Goal: Task Accomplishment & Management: Manage account settings

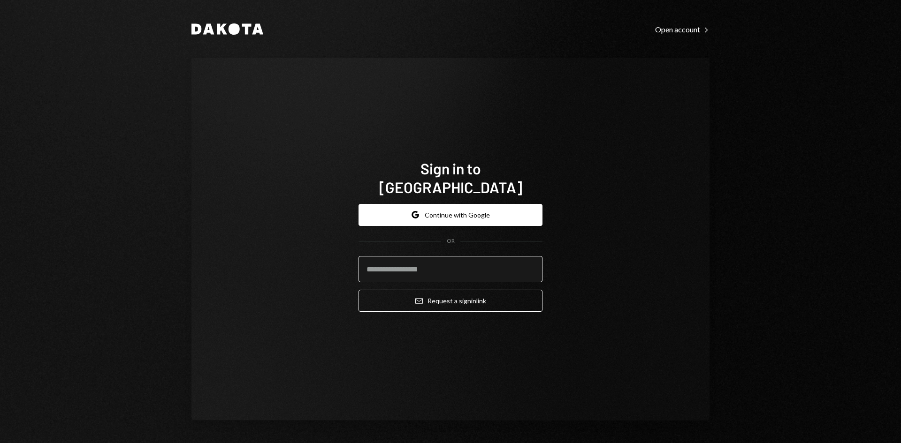
click at [454, 257] on input "email" at bounding box center [451, 269] width 184 height 26
click at [0, 443] on com-1password-button at bounding box center [0, 443] width 0 height 0
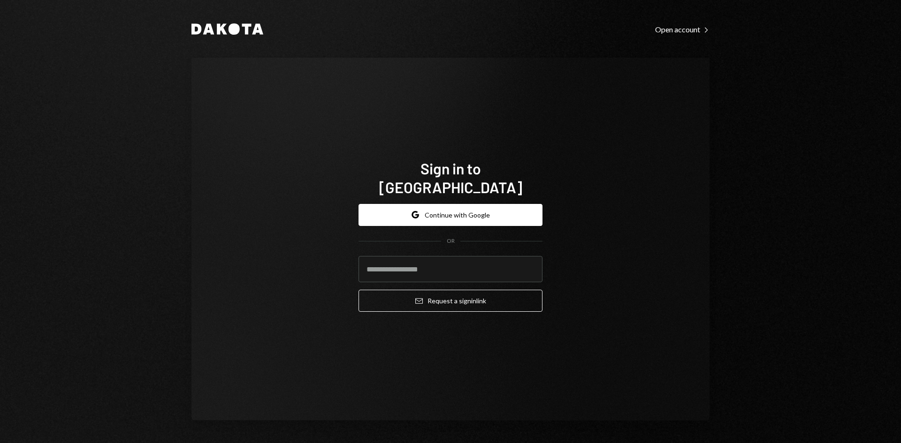
type input "**********"
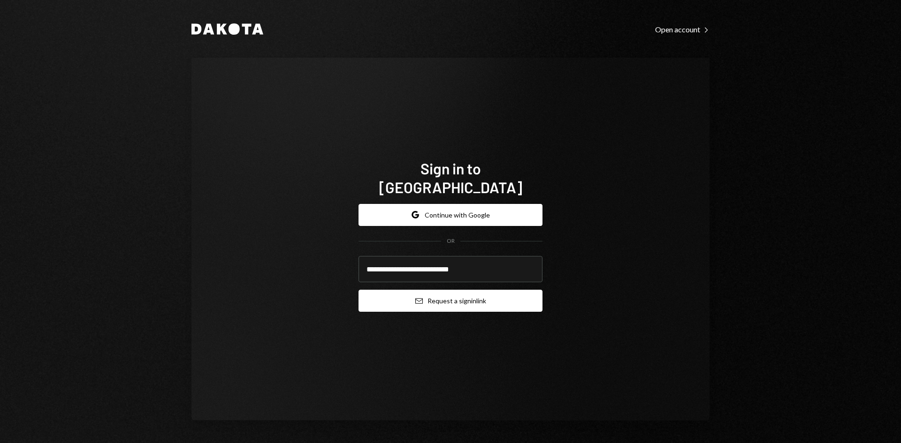
click at [452, 292] on button "Email Request a sign in link" at bounding box center [451, 301] width 184 height 22
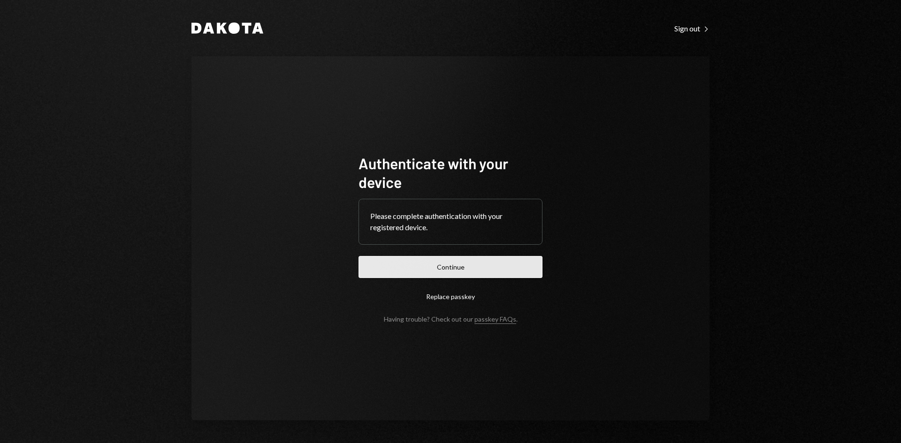
click at [474, 266] on button "Continue" at bounding box center [451, 267] width 184 height 22
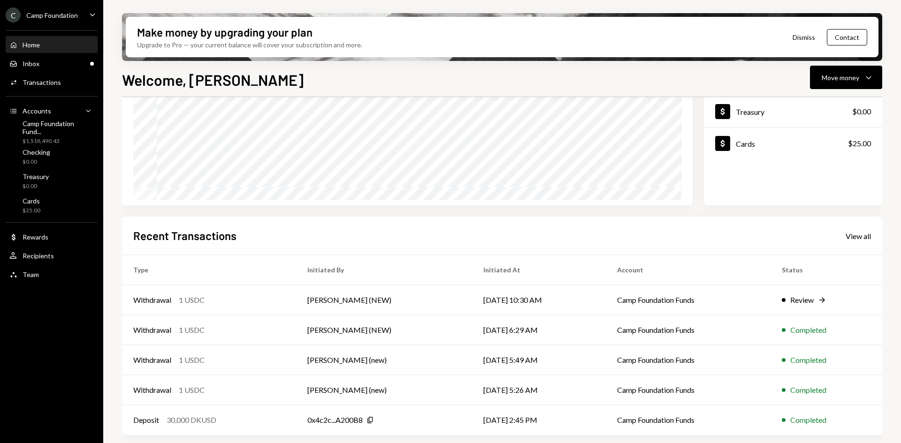
scroll to position [29, 0]
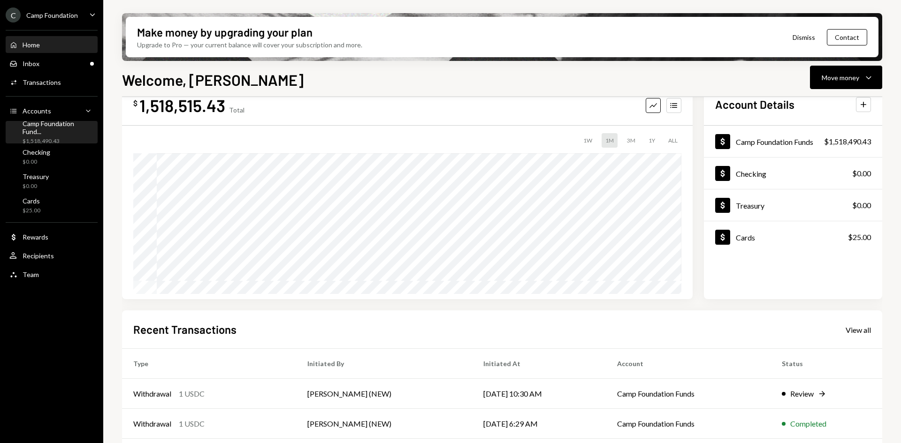
click at [77, 132] on div "Camp Foundation Fund... $1,518,490.43" at bounding box center [58, 133] width 71 height 26
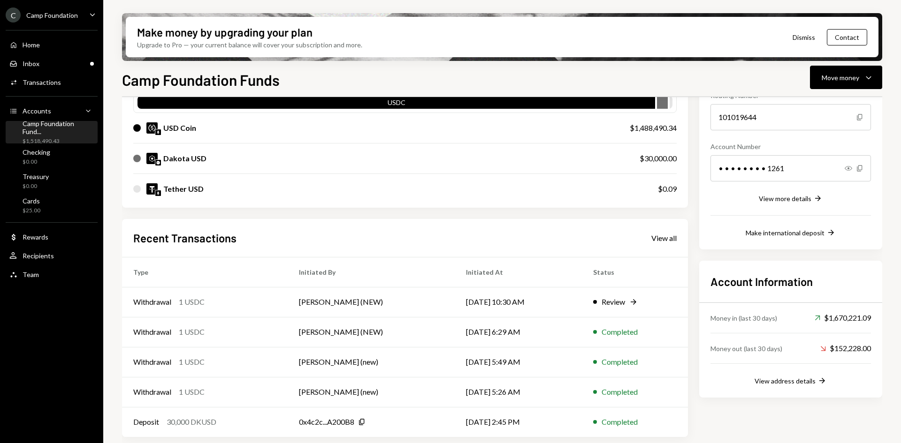
scroll to position [106, 0]
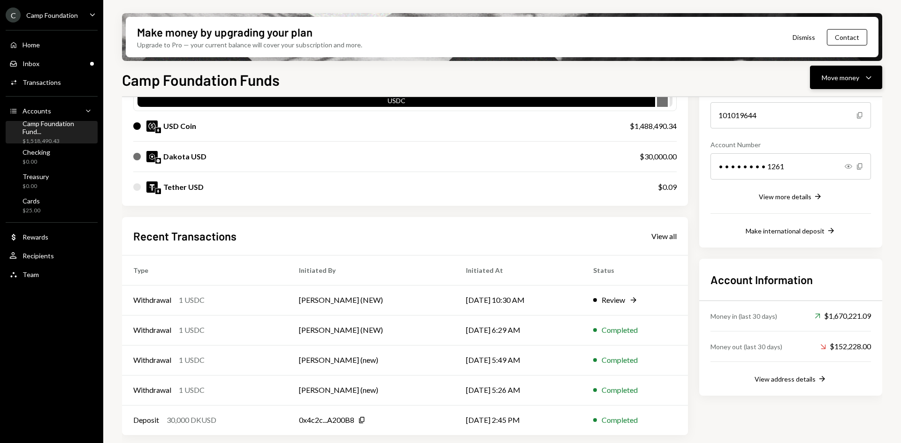
click at [846, 70] on button "Move money Caret Down" at bounding box center [846, 77] width 72 height 23
click at [826, 176] on div "Swap stablecoins" at bounding box center [838, 177] width 69 height 10
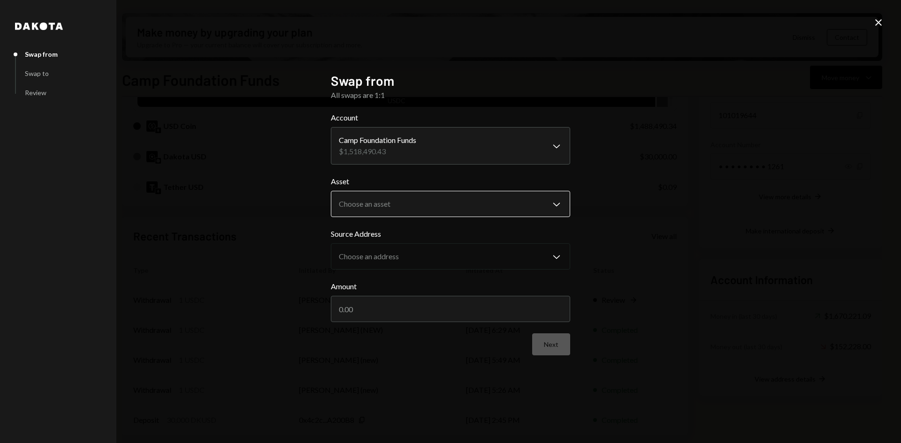
click at [430, 207] on body "C Camp Foundation Caret Down Home Home Inbox Inbox Activities Transactions Acco…" at bounding box center [450, 221] width 901 height 443
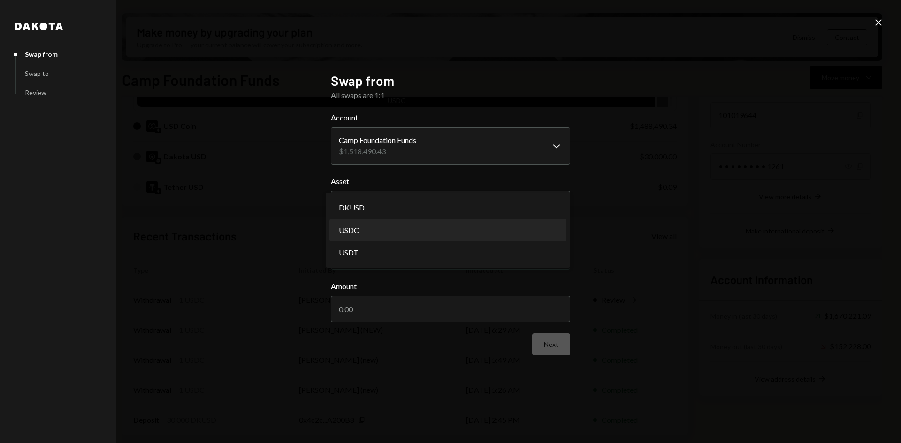
select select "****"
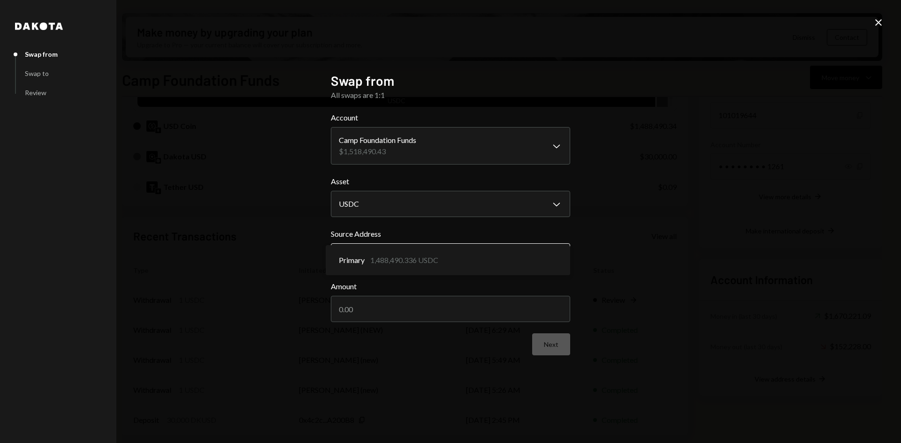
click at [414, 254] on body "C Camp Foundation Caret Down Home Home Inbox Inbox Activities Transactions Acco…" at bounding box center [450, 221] width 901 height 443
click at [420, 307] on input "Amount" at bounding box center [450, 309] width 239 height 26
click at [352, 309] on input "30000" at bounding box center [450, 309] width 239 height 26
type input "31000"
click at [555, 347] on button "Next" at bounding box center [551, 345] width 38 height 22
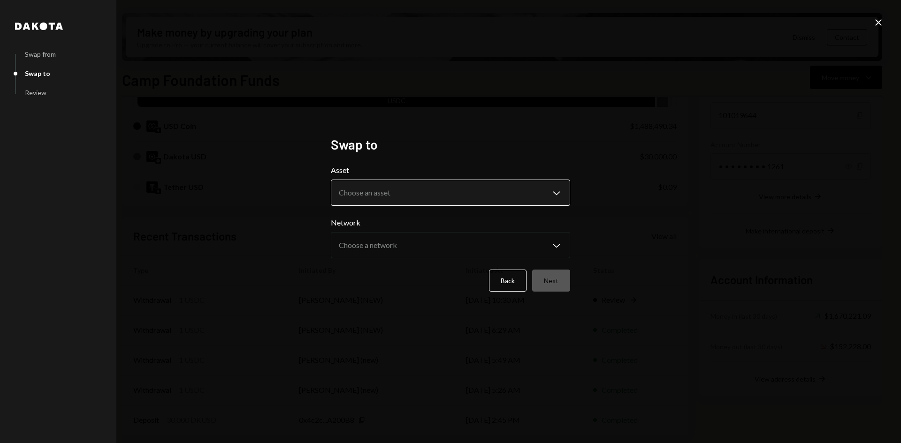
click at [500, 196] on body "C Camp Foundation Caret Down Home Home Inbox Inbox Activities Transactions Acco…" at bounding box center [450, 221] width 901 height 443
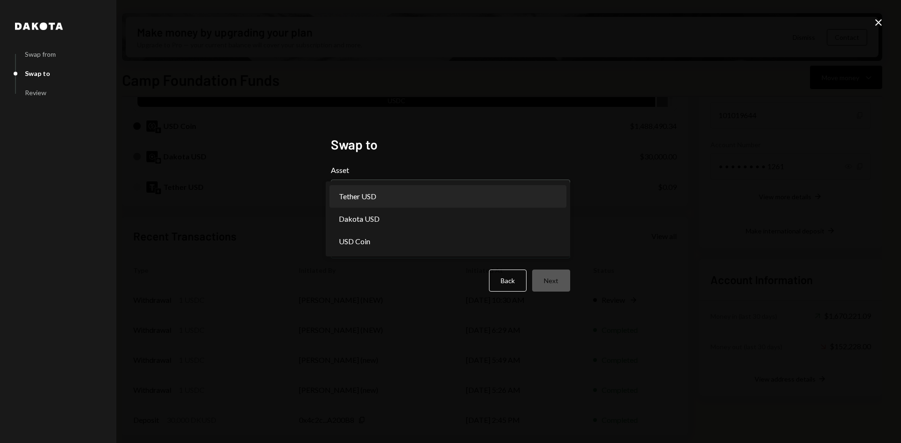
select select "****"
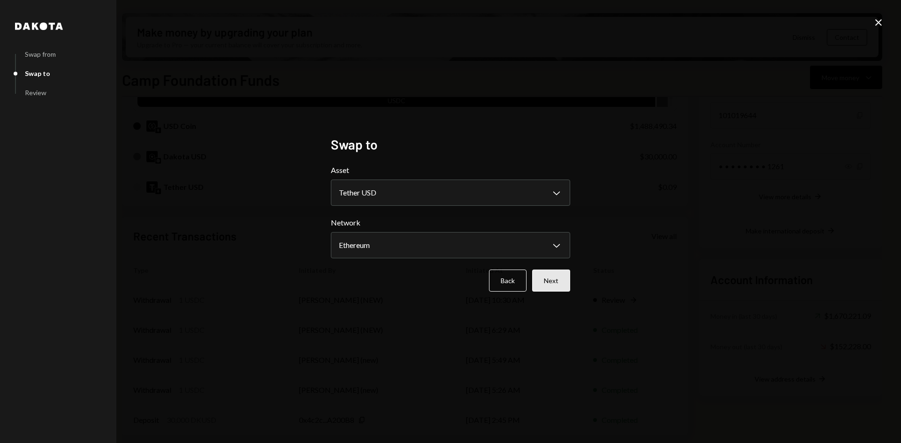
click at [556, 281] on button "Next" at bounding box center [551, 281] width 38 height 22
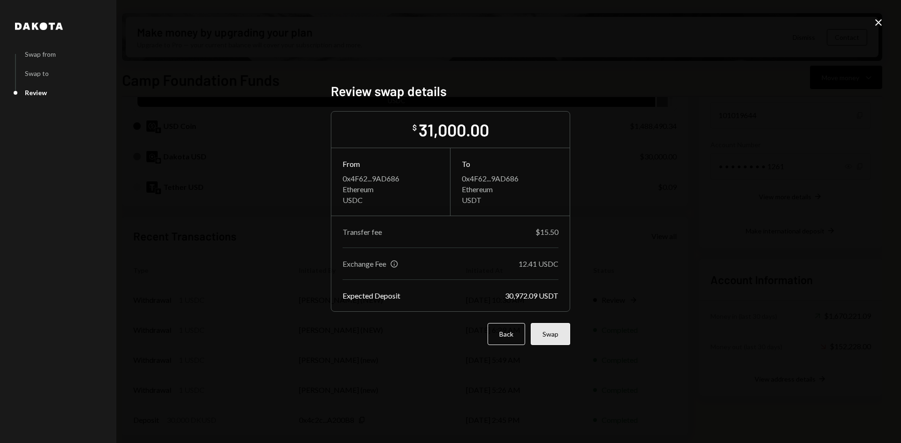
click at [550, 334] on button "Swap" at bounding box center [550, 334] width 39 height 22
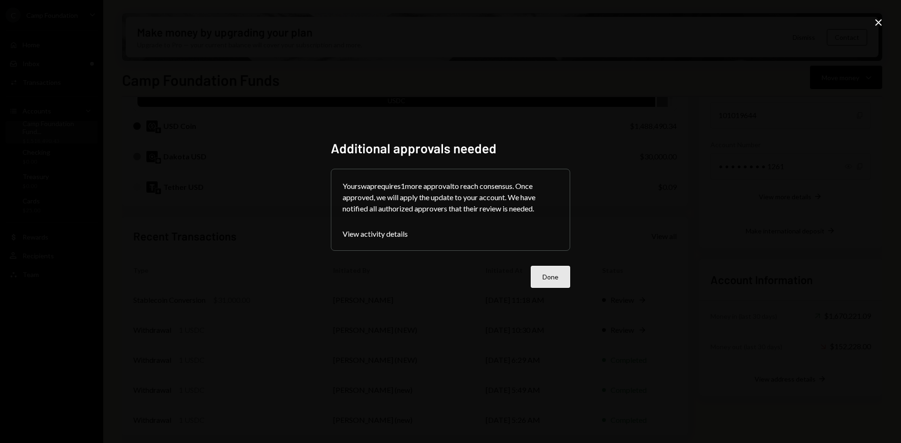
click at [549, 279] on button "Done" at bounding box center [550, 277] width 39 height 22
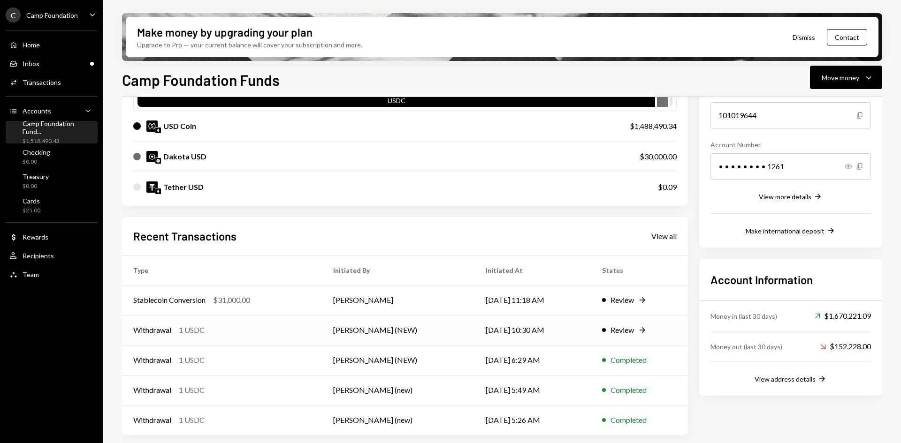
click at [407, 332] on td "[PERSON_NAME] (NEW)" at bounding box center [398, 330] width 153 height 30
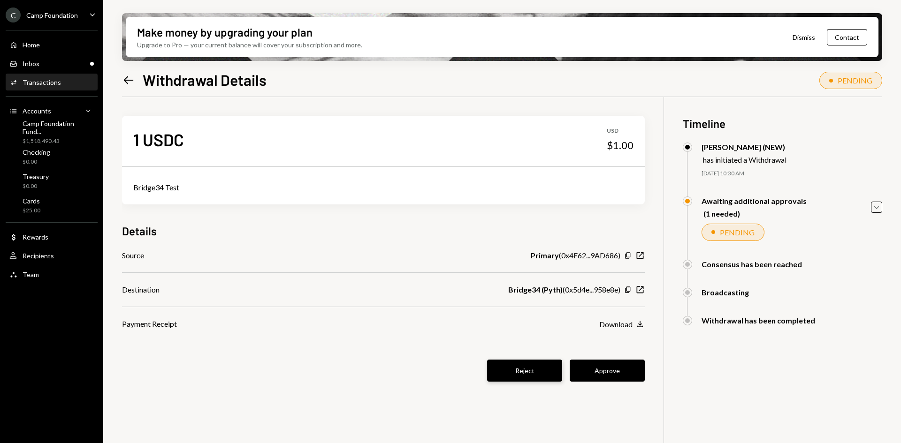
click at [523, 374] on button "Reject" at bounding box center [524, 371] width 75 height 22
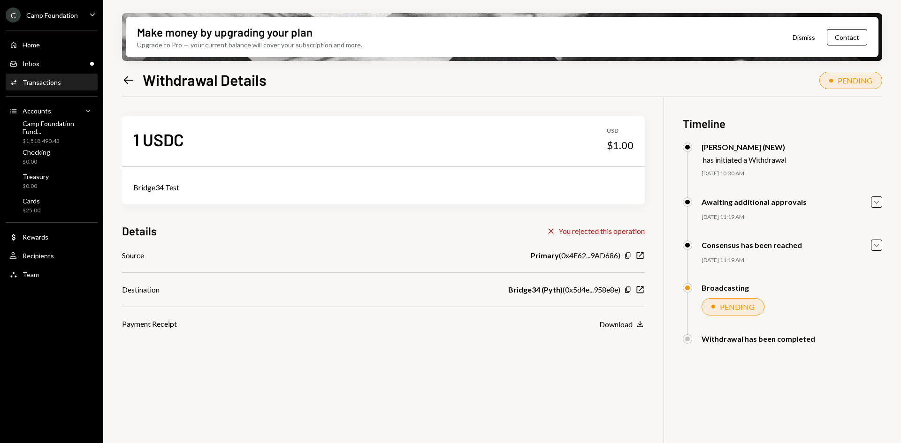
click at [125, 78] on icon at bounding box center [129, 80] width 10 height 8
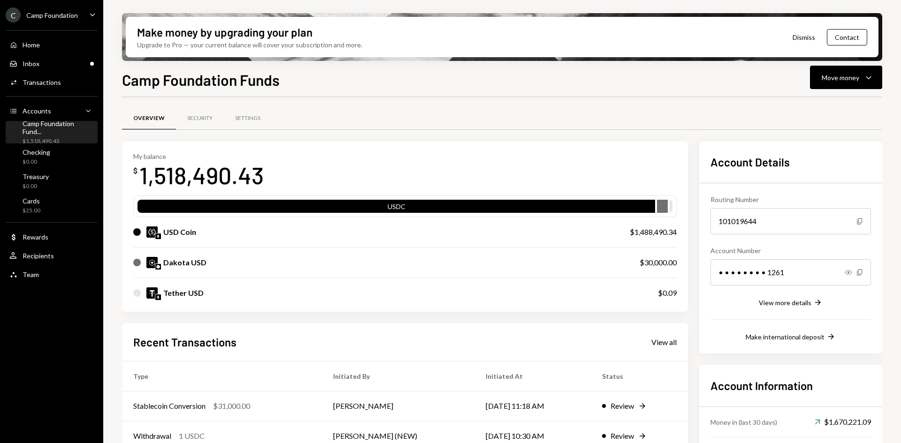
scroll to position [94, 0]
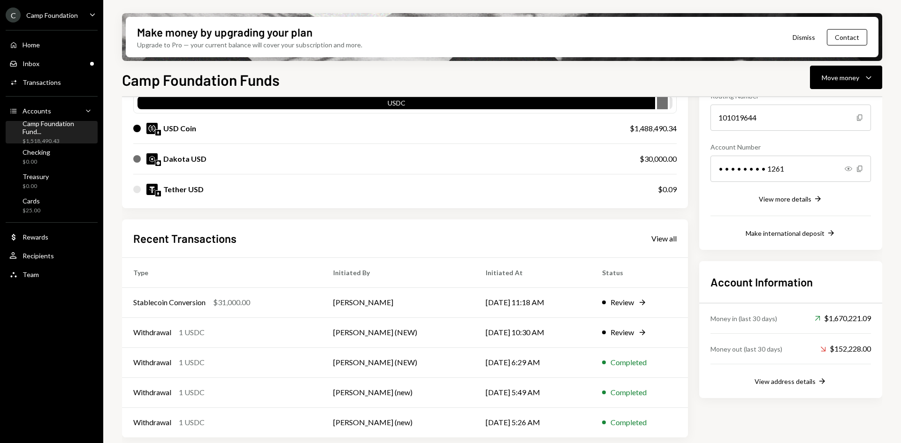
scroll to position [106, 0]
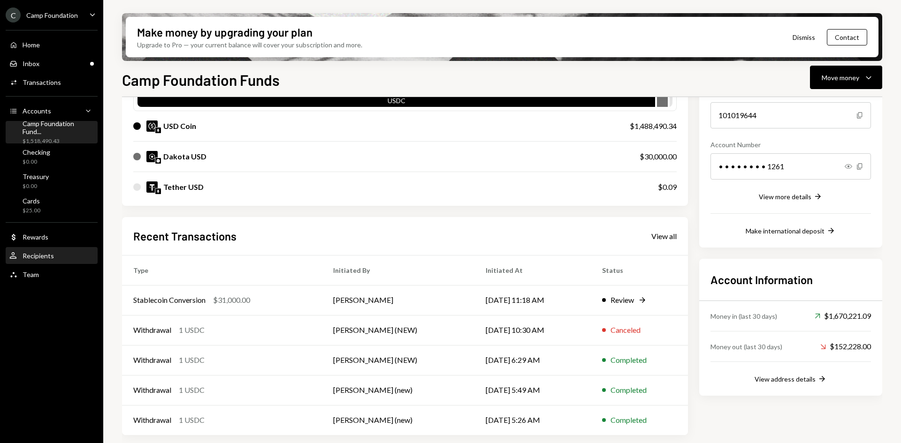
click at [41, 255] on div "Recipients" at bounding box center [38, 256] width 31 height 8
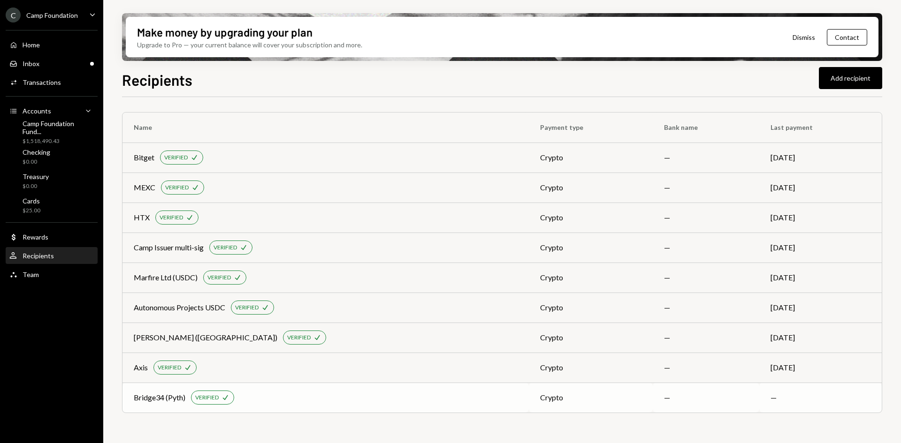
click at [168, 397] on div "Bridge34 (Pyth)" at bounding box center [160, 397] width 52 height 11
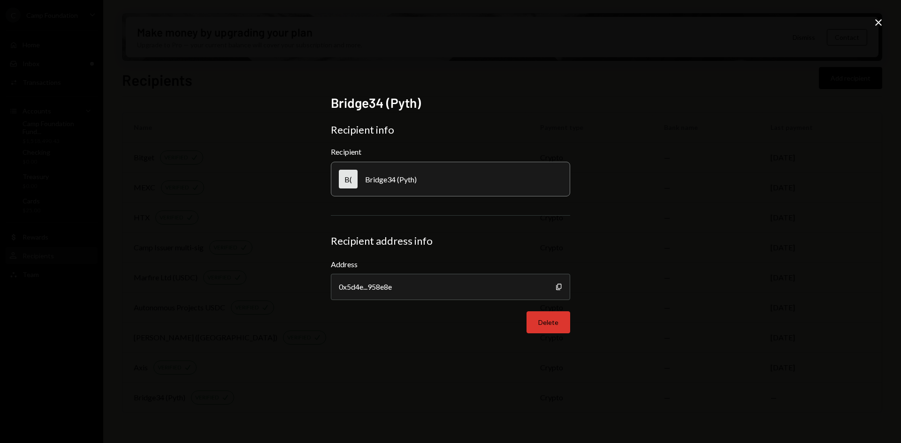
click at [550, 324] on button "Delete" at bounding box center [549, 323] width 44 height 22
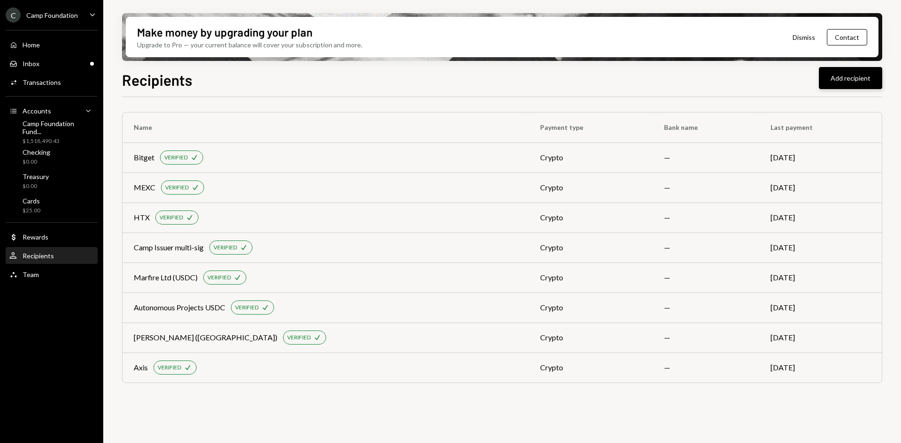
click at [849, 78] on button "Add recipient" at bounding box center [850, 78] width 63 height 22
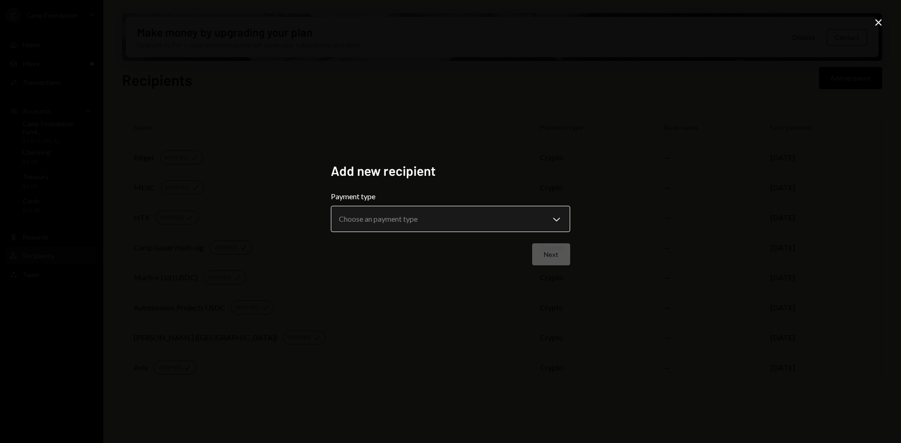
click at [504, 217] on body "**********" at bounding box center [450, 221] width 901 height 443
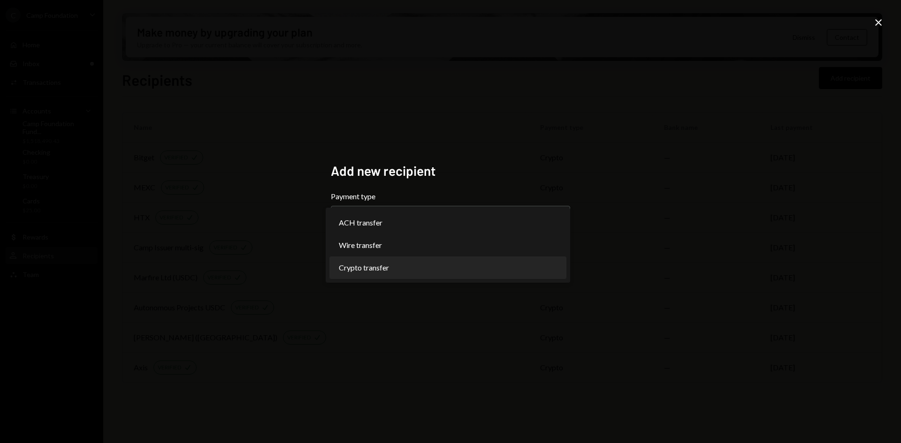
select select "******"
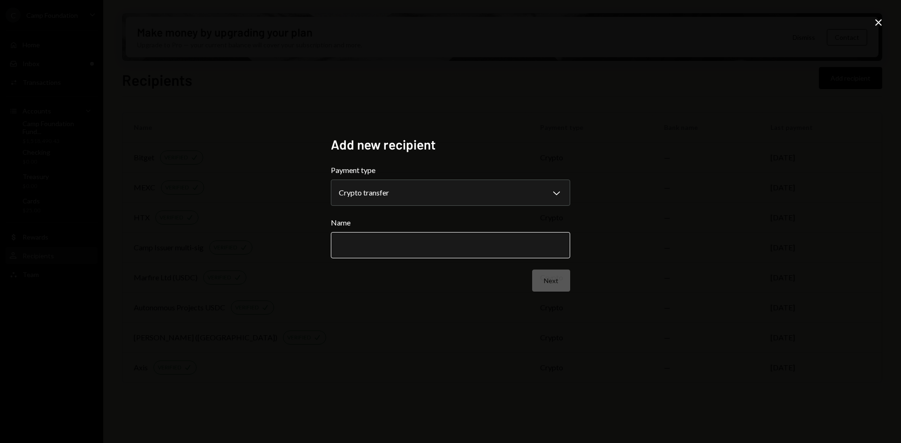
click at [432, 247] on input "Name" at bounding box center [450, 245] width 239 height 26
click at [361, 244] on input "**********" at bounding box center [450, 245] width 239 height 26
type input "**********"
click at [555, 281] on button "Next" at bounding box center [551, 281] width 38 height 22
click at [451, 196] on body "C Camp Foundation Caret Down Home Home Inbox Inbox Activities Transactions Acco…" at bounding box center [450, 221] width 901 height 443
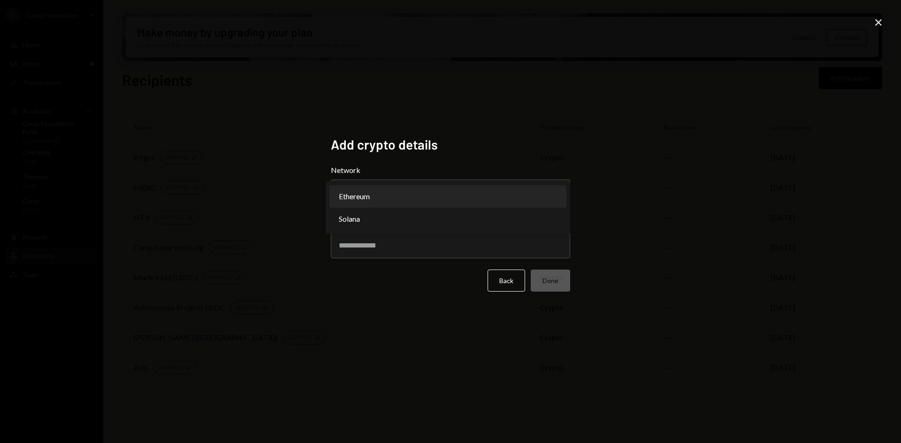
select select "**********"
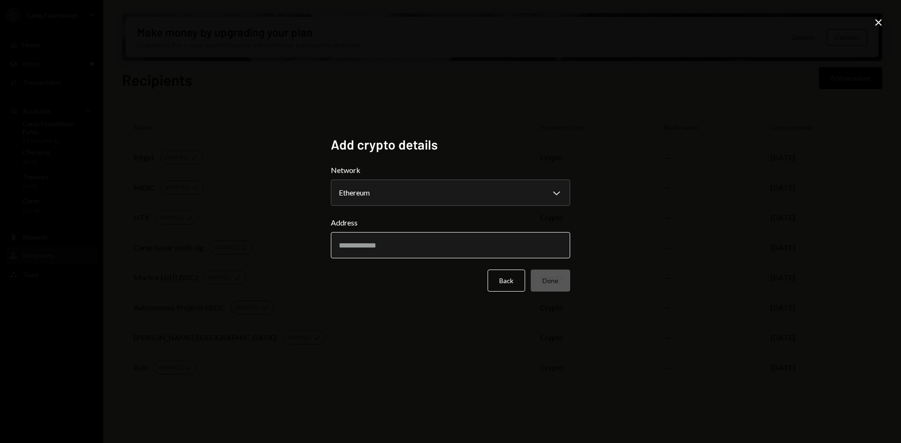
click at [426, 244] on input "Address" at bounding box center [450, 245] width 239 height 26
click at [366, 246] on input "Address" at bounding box center [450, 245] width 239 height 26
paste input "**********"
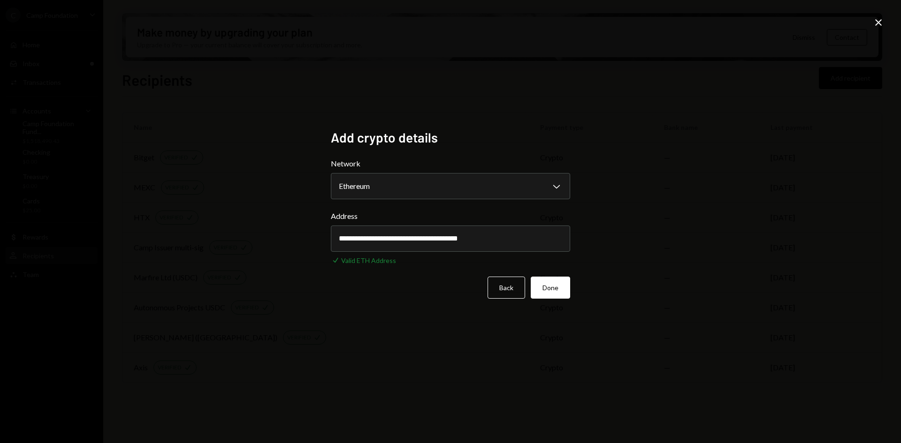
type input "**********"
click at [619, 328] on div "**********" at bounding box center [450, 221] width 901 height 443
click at [554, 287] on button "Done" at bounding box center [550, 288] width 39 height 22
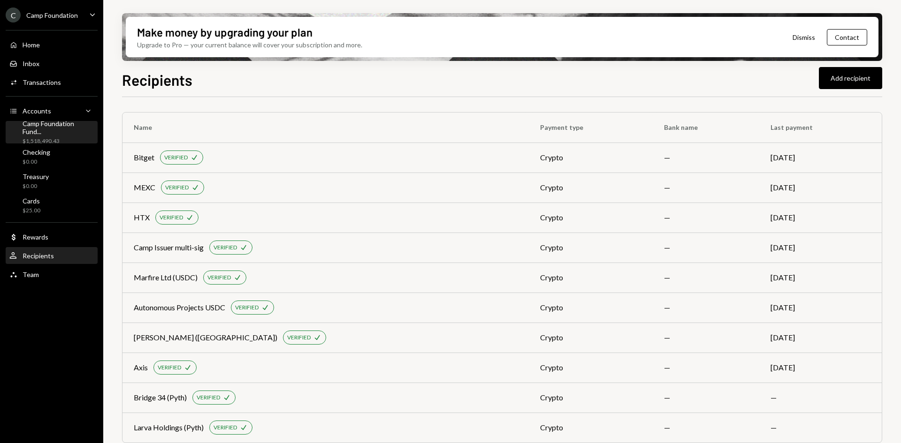
click at [42, 137] on div "$1,518,490.43" at bounding box center [58, 141] width 71 height 8
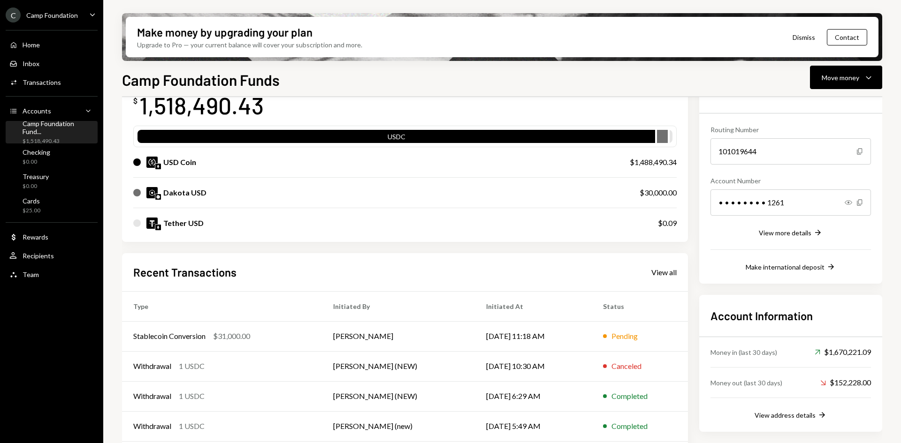
scroll to position [94, 0]
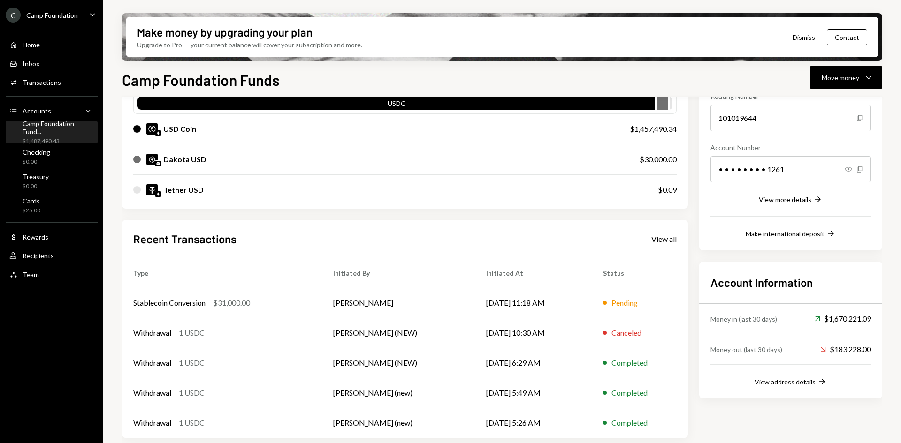
scroll to position [106, 0]
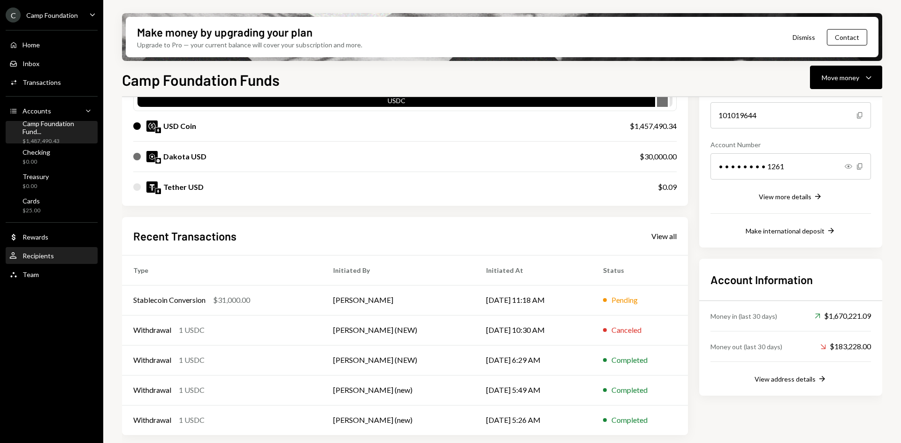
click at [50, 254] on div "Recipients" at bounding box center [38, 256] width 31 height 8
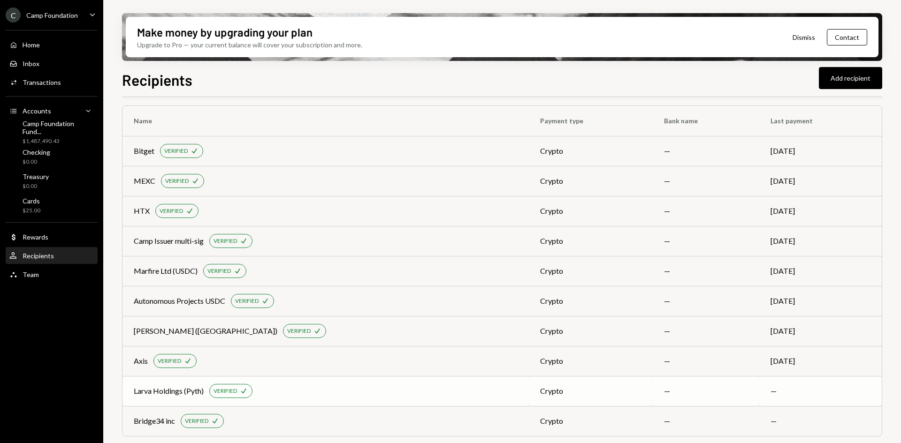
scroll to position [8, 0]
click at [63, 130] on div "Camp Foundation Fund..." at bounding box center [58, 128] width 71 height 16
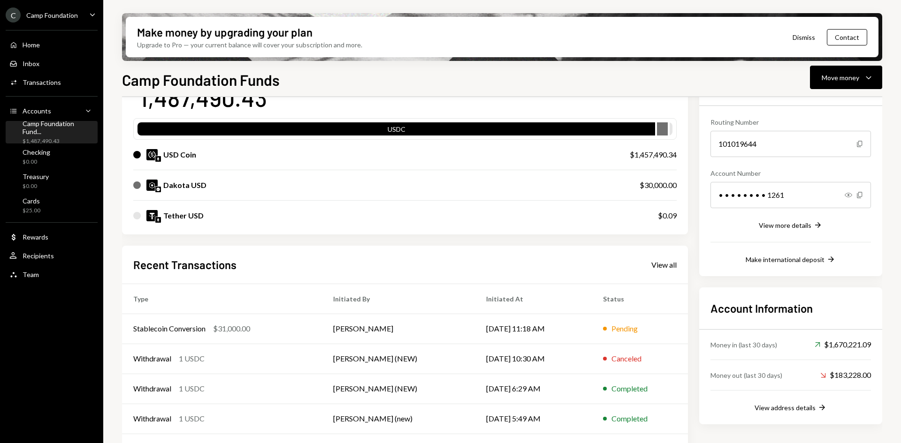
scroll to position [94, 0]
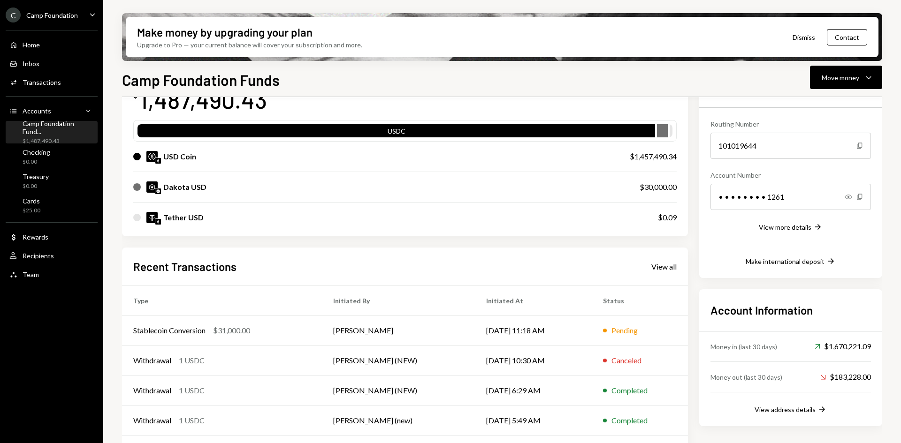
scroll to position [59, 0]
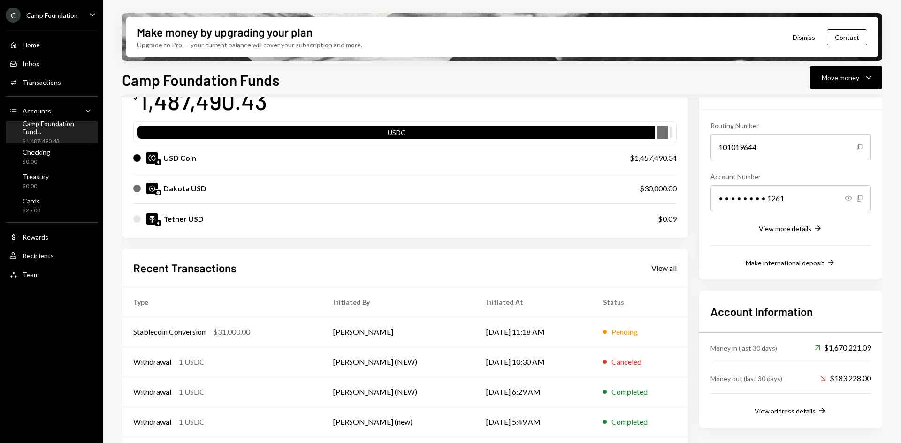
scroll to position [59, 0]
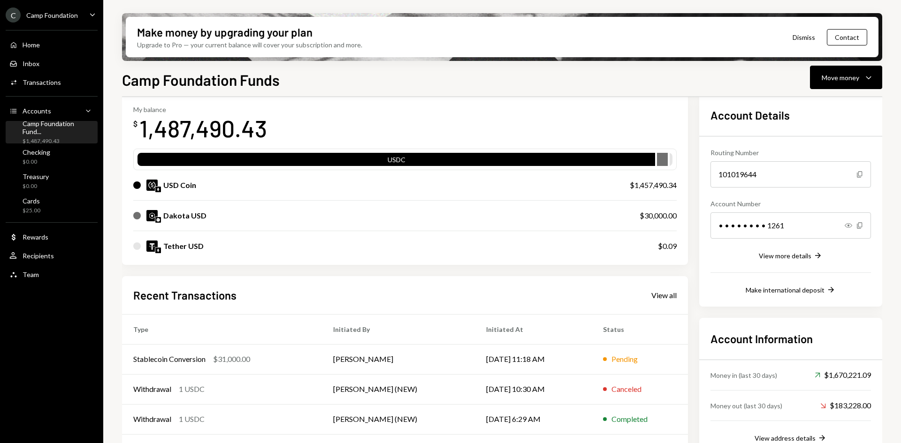
scroll to position [94, 0]
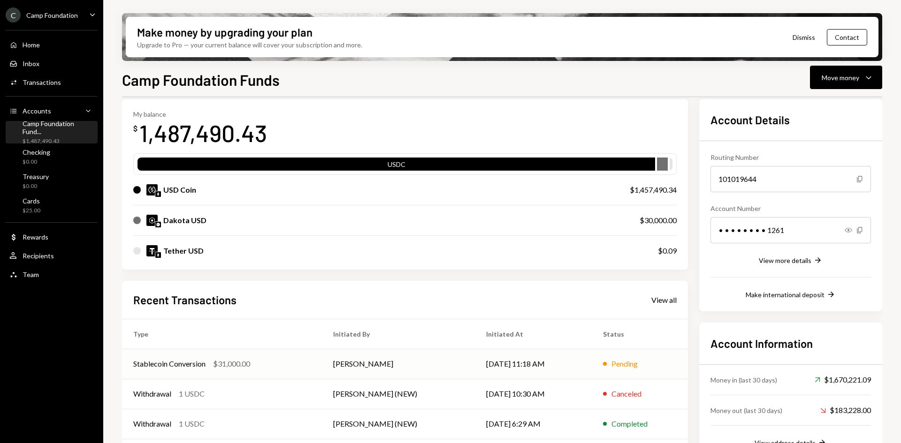
scroll to position [94, 0]
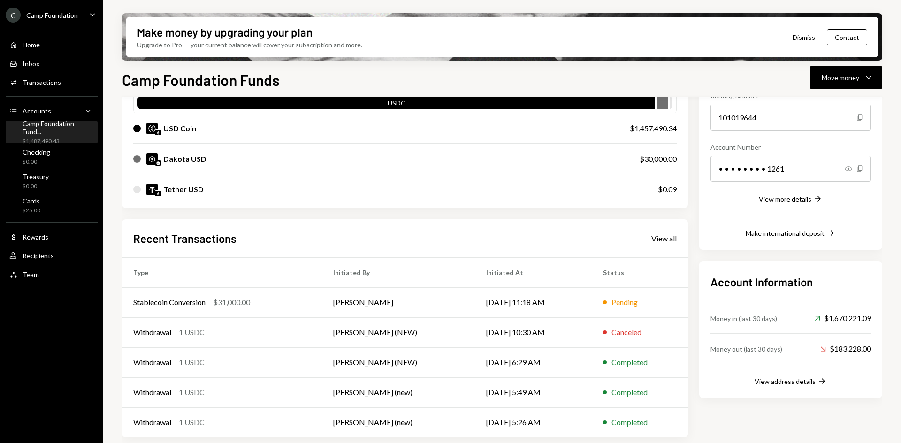
scroll to position [106, 0]
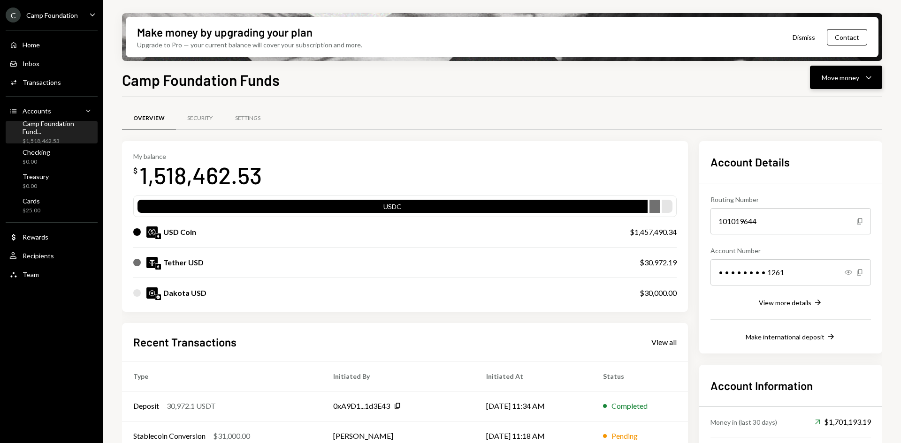
click at [847, 81] on div "Move money" at bounding box center [841, 78] width 38 height 10
click at [823, 99] on div "Withdraw Send" at bounding box center [832, 105] width 94 height 21
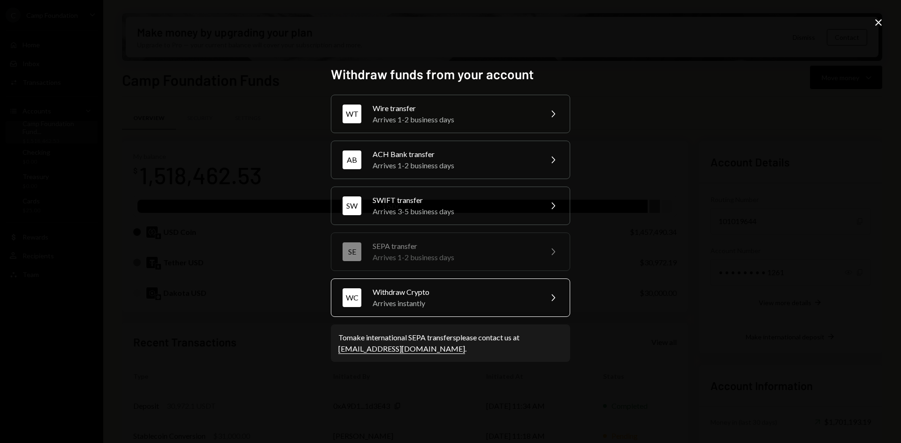
click at [502, 292] on div "Withdraw Crypto" at bounding box center [454, 292] width 163 height 11
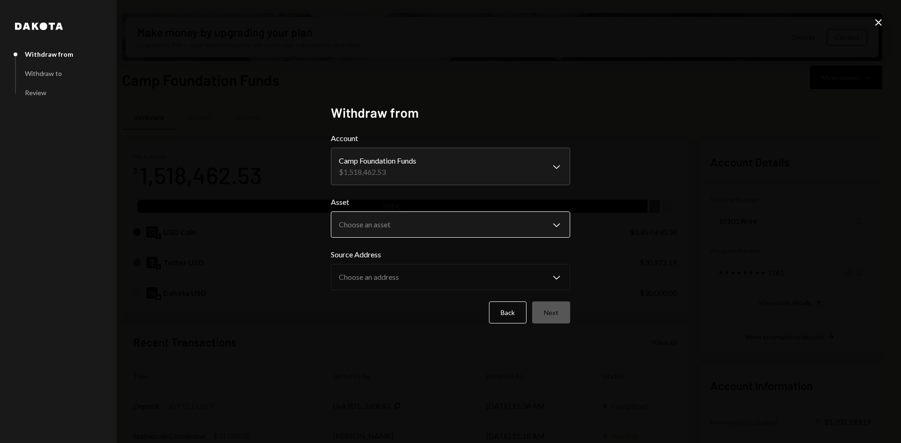
click at [432, 230] on body "C Camp Foundation Caret Down Home Home Inbox Inbox Activities Transactions Acco…" at bounding box center [450, 221] width 901 height 443
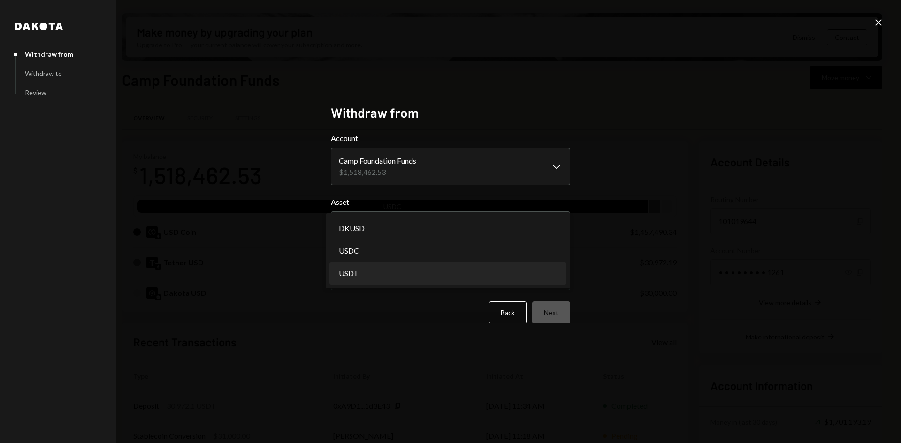
select select "****"
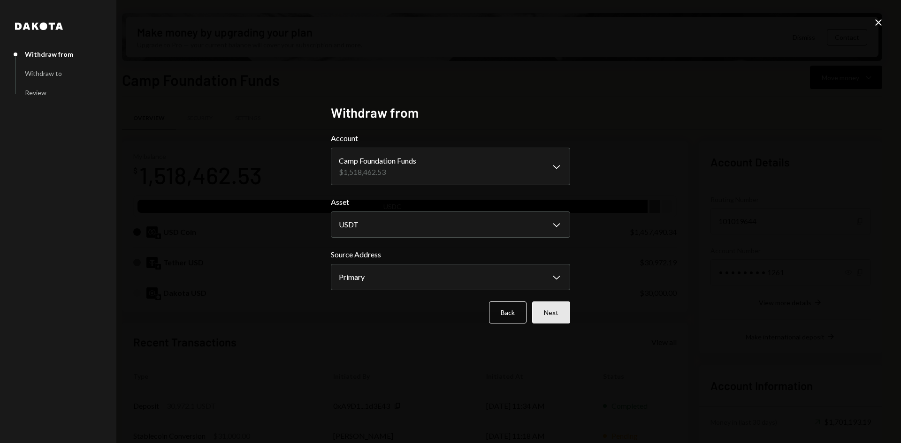
click at [543, 310] on button "Next" at bounding box center [551, 313] width 38 height 22
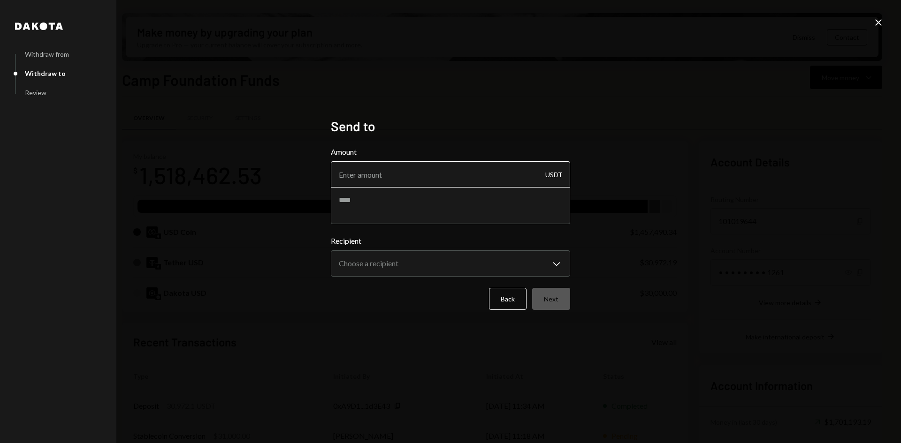
click at [386, 174] on input "Amount" at bounding box center [450, 174] width 239 height 26
type input "1"
click at [397, 205] on textarea at bounding box center [450, 206] width 239 height 38
click at [474, 206] on textarea at bounding box center [450, 206] width 239 height 38
type textarea "******"
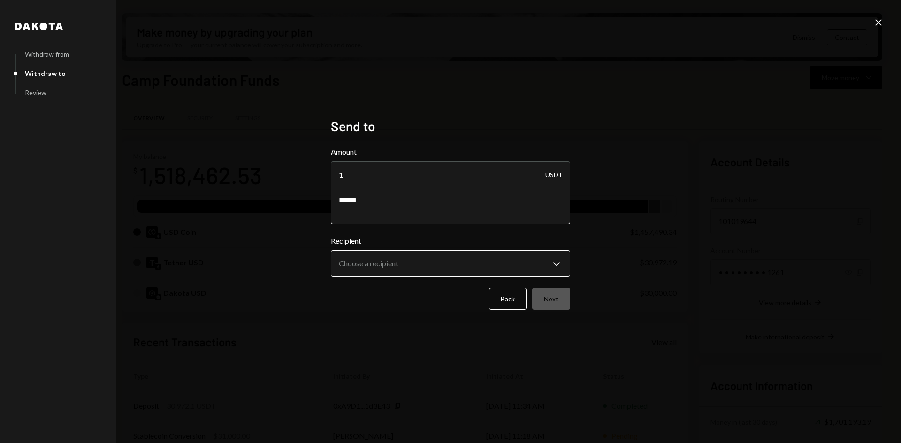
click at [400, 260] on body "C Camp Foundation Caret Down Home Home Inbox Inbox Activities Transactions Acco…" at bounding box center [450, 221] width 901 height 443
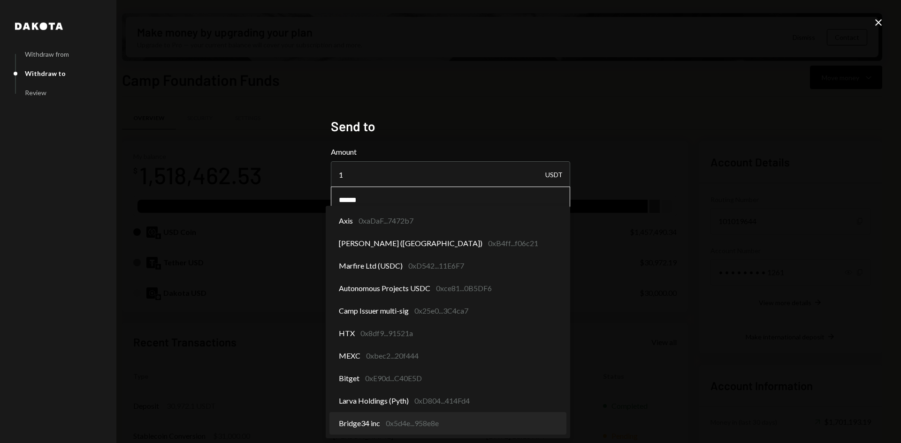
select select "**********"
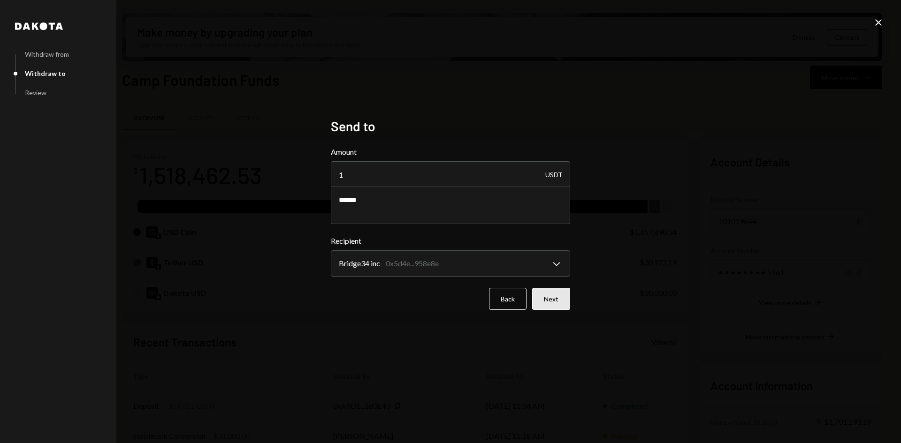
click at [564, 300] on button "Next" at bounding box center [551, 299] width 38 height 22
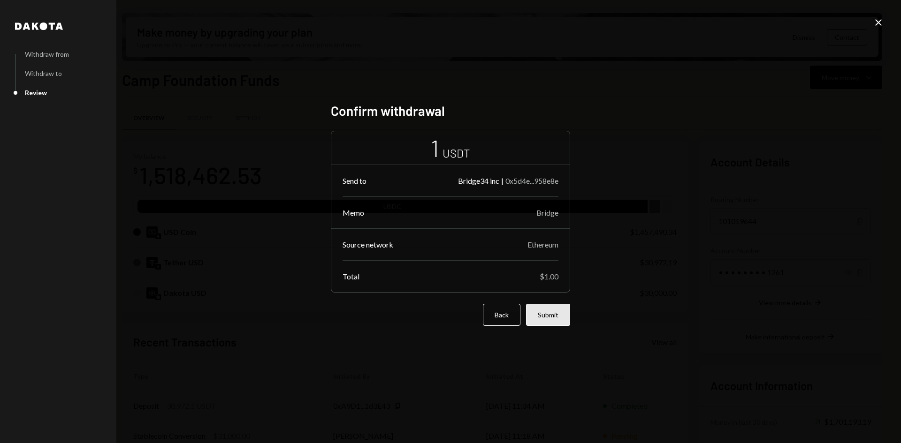
click at [557, 317] on button "Submit" at bounding box center [548, 315] width 44 height 22
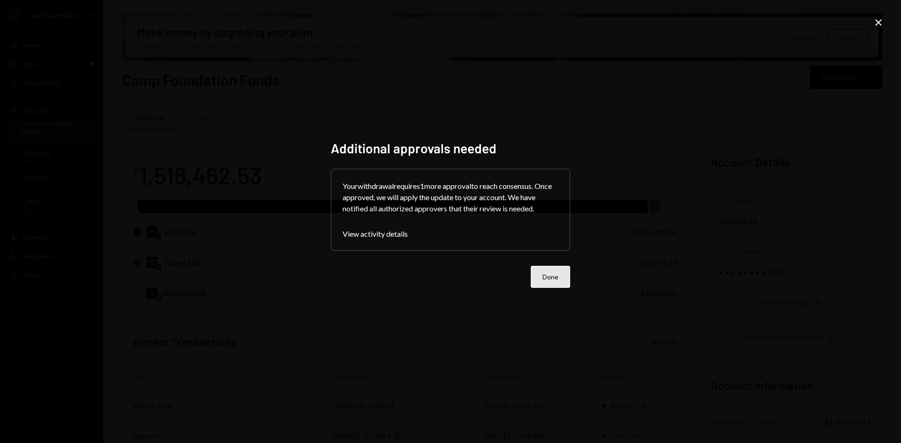
click at [557, 281] on button "Done" at bounding box center [550, 277] width 39 height 22
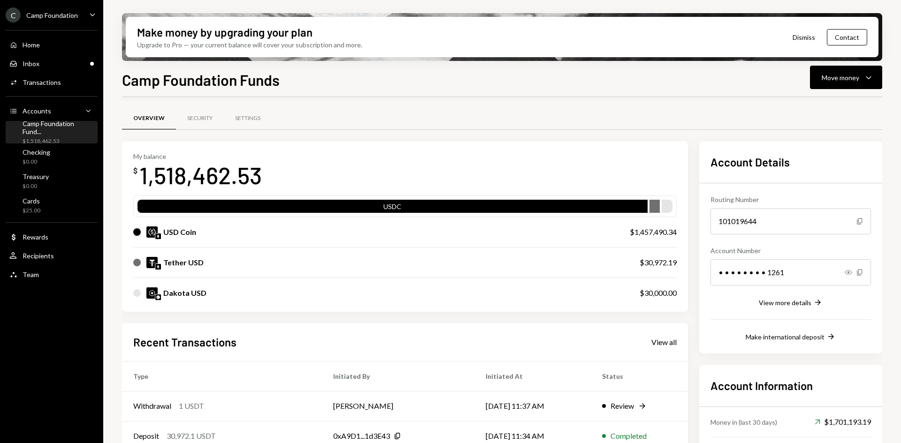
scroll to position [47, 0]
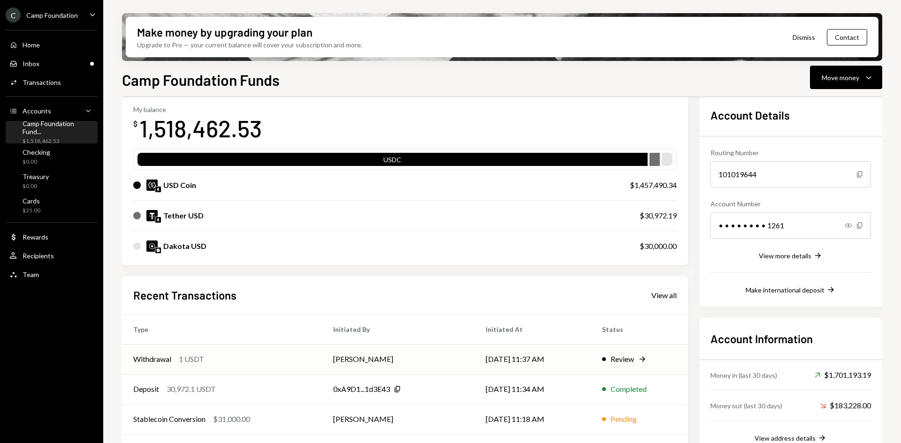
click at [517, 362] on td "[DATE] 11:37 AM" at bounding box center [532, 359] width 116 height 30
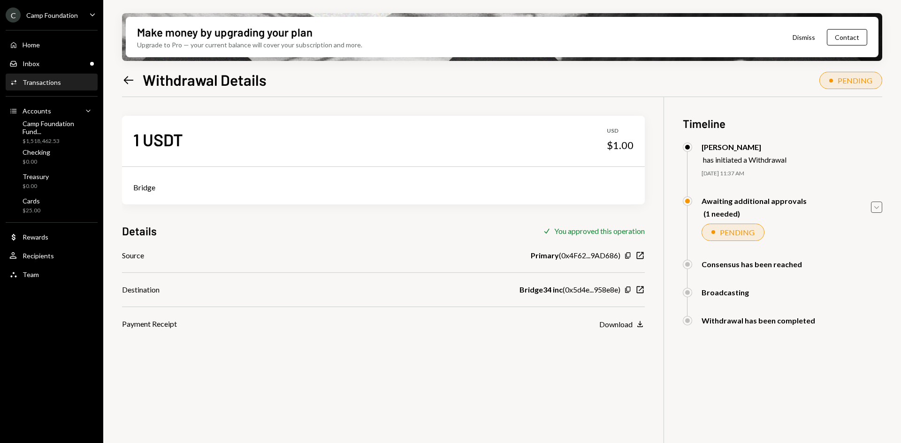
click at [877, 207] on icon "Caret Down" at bounding box center [876, 207] width 10 height 10
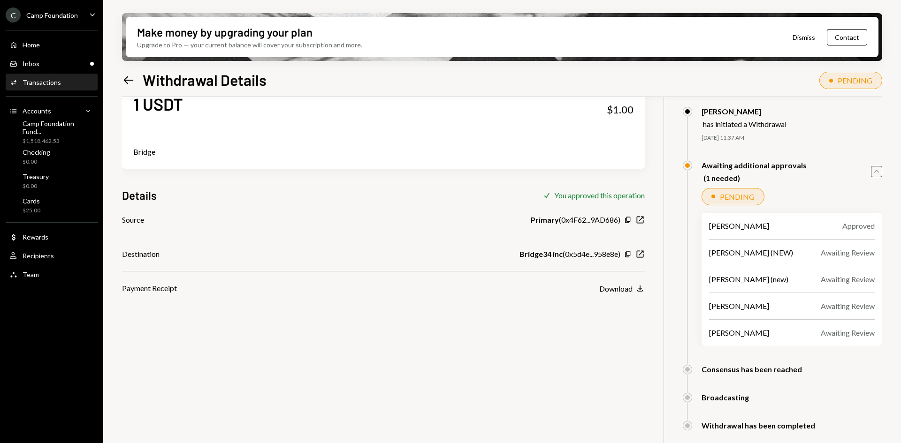
scroll to position [75, 0]
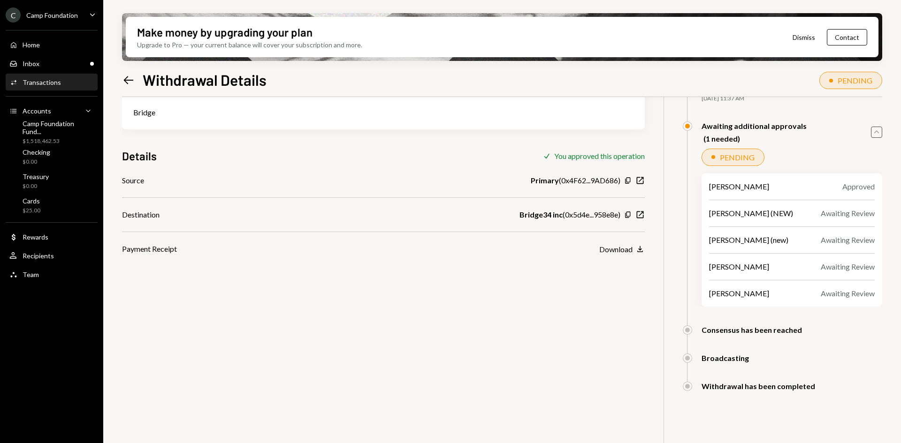
click at [486, 273] on div "1 USDT USD $1.00 Bridge Details Check You approved this operation Source Primar…" at bounding box center [502, 243] width 760 height 443
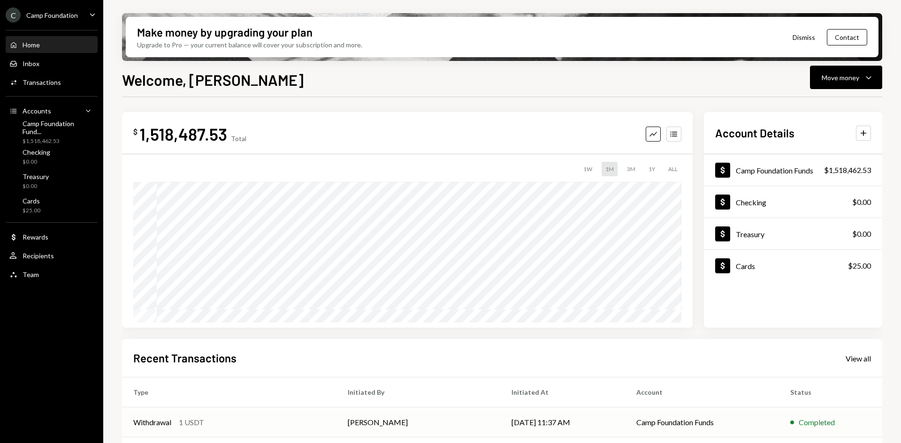
click at [667, 425] on td "Camp Foundation Funds" at bounding box center [702, 423] width 154 height 30
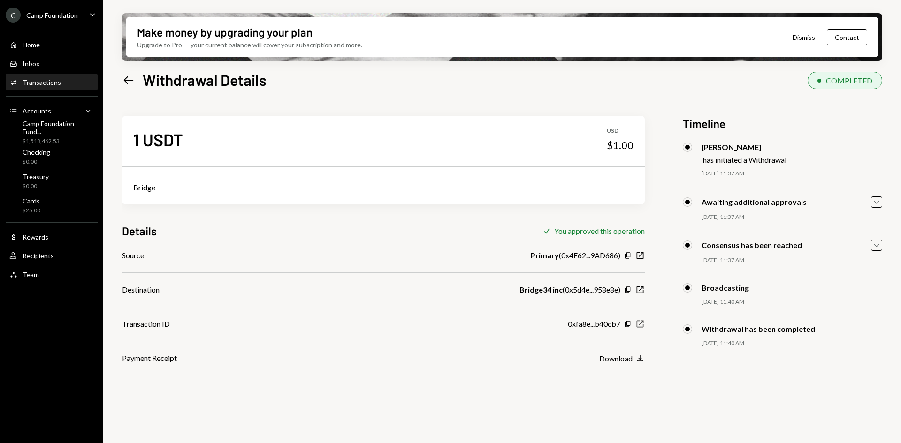
click at [643, 324] on icon "New Window" at bounding box center [639, 324] width 9 height 9
click at [52, 131] on div "Camp Foundation Fund..." at bounding box center [58, 128] width 71 height 16
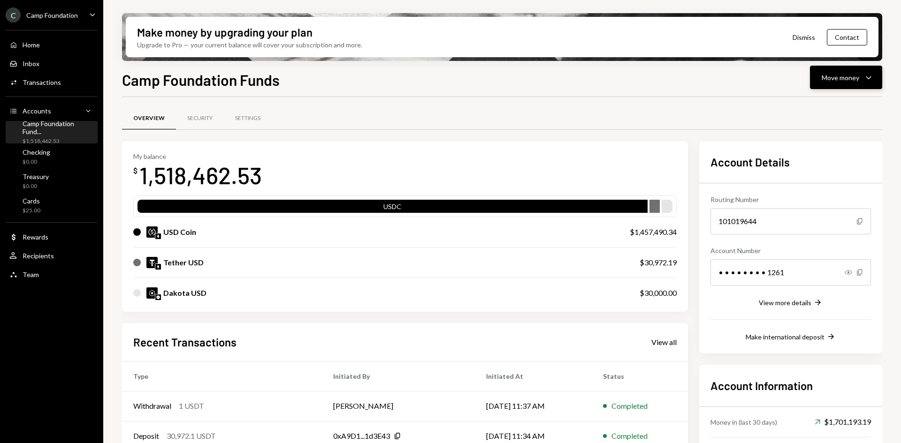
click at [859, 78] on div "Move money" at bounding box center [841, 78] width 38 height 10
click at [832, 106] on div "Send" at bounding box center [838, 106] width 69 height 10
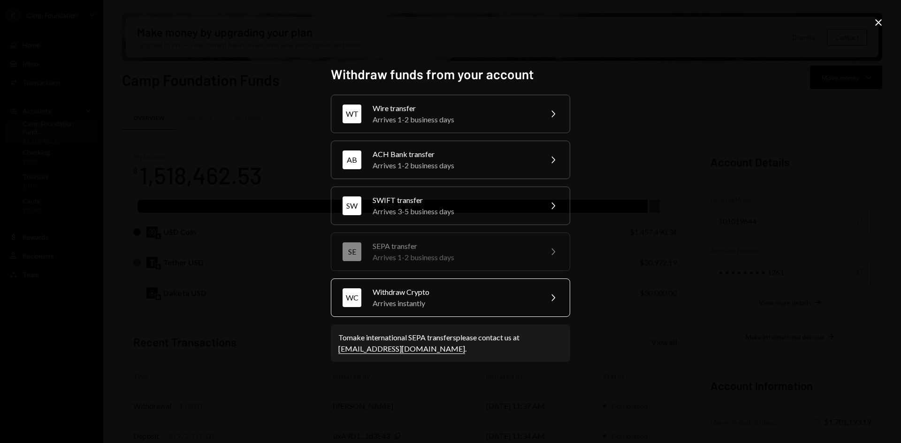
click at [461, 302] on div "Arrives instantly" at bounding box center [454, 303] width 163 height 11
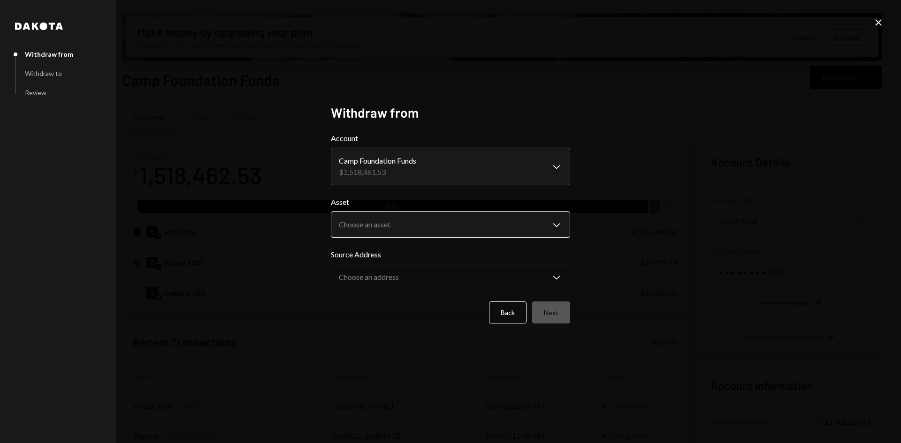
click at [433, 225] on body "C Camp Foundation Caret Down Home Home Inbox Inbox Activities Transactions Acco…" at bounding box center [450, 221] width 901 height 443
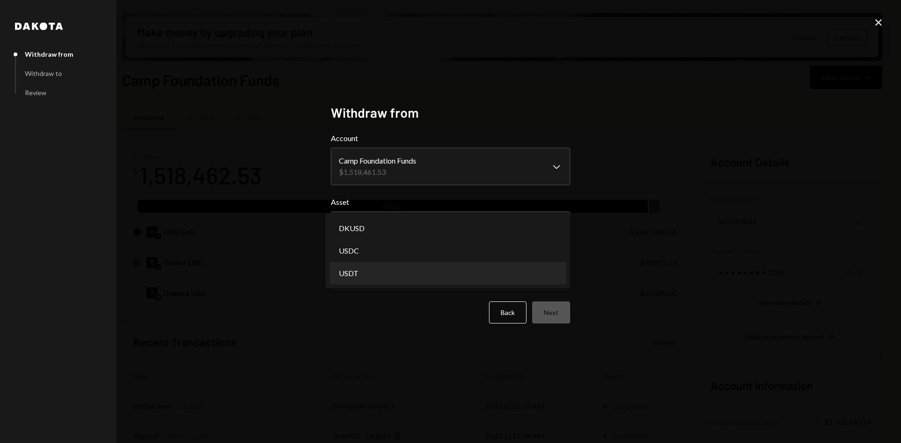
select select "****"
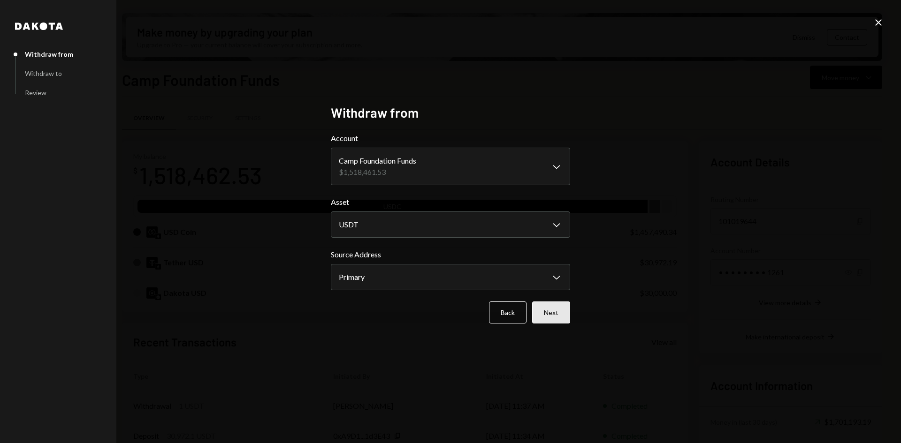
click at [563, 313] on button "Next" at bounding box center [551, 313] width 38 height 22
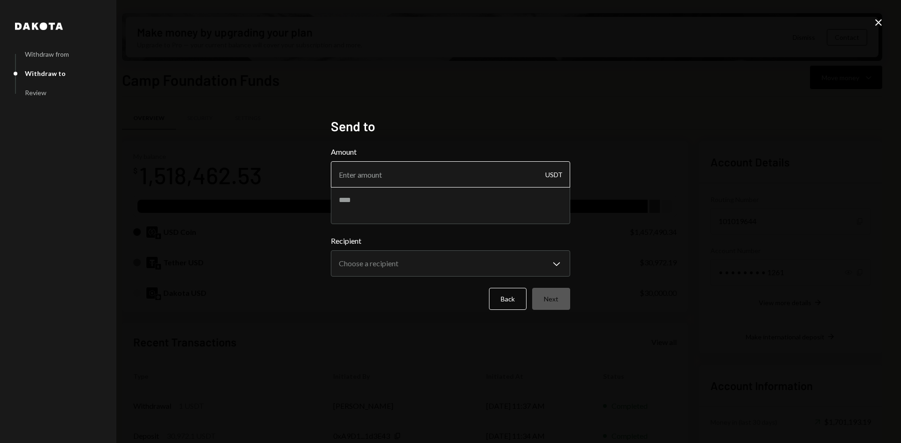
click at [501, 176] on input "Amount" at bounding box center [450, 174] width 239 height 26
type input "29999"
click at [500, 203] on textarea at bounding box center [450, 206] width 239 height 38
type textarea "**********"
click at [465, 266] on body "C Camp Foundation Caret Down Home Home Inbox Inbox Activities Transactions Acco…" at bounding box center [450, 221] width 901 height 443
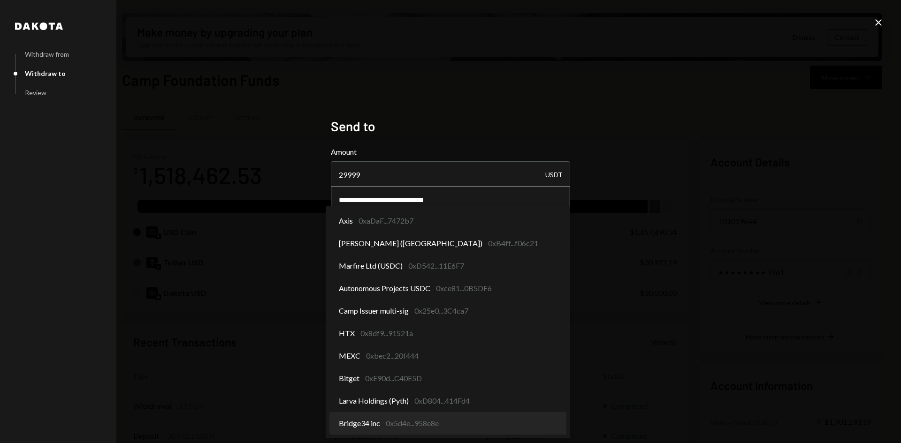
select select "**********"
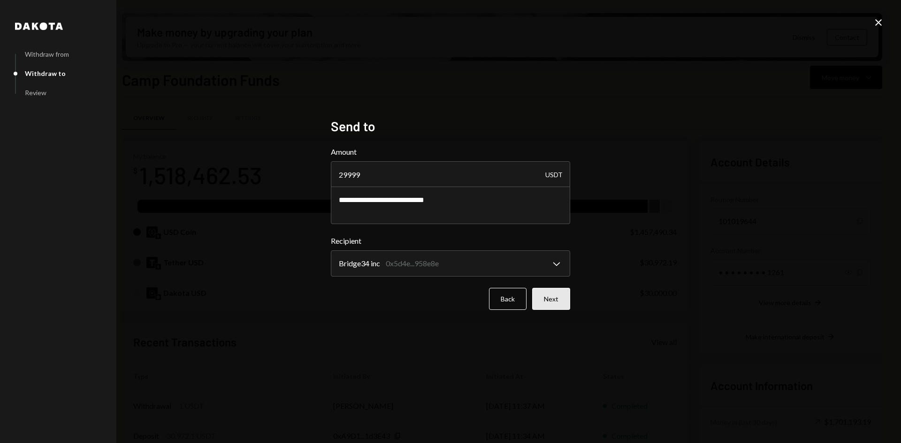
click at [553, 300] on button "Next" at bounding box center [551, 299] width 38 height 22
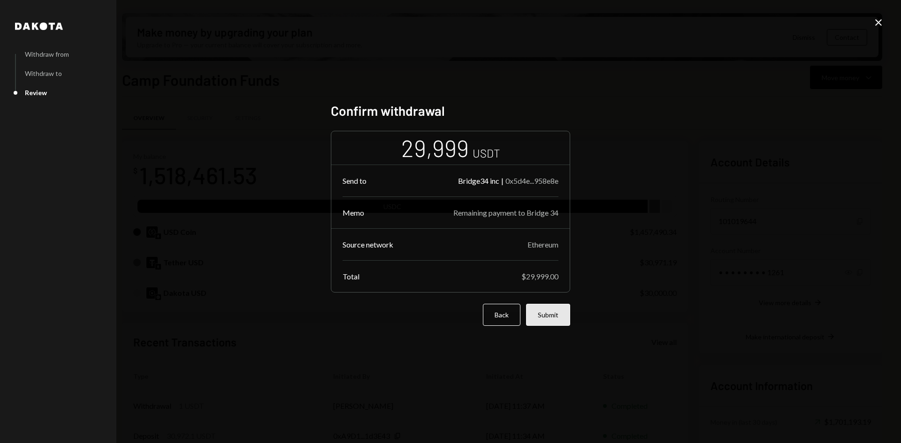
click at [550, 314] on button "Submit" at bounding box center [548, 315] width 44 height 22
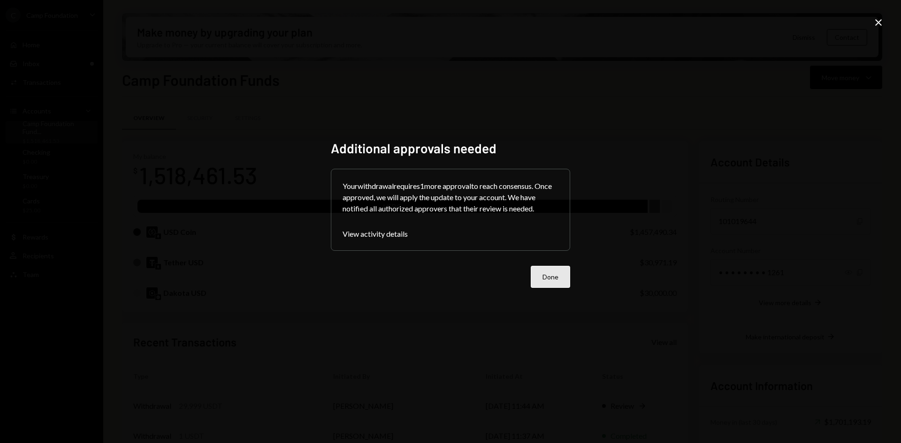
click at [544, 276] on button "Done" at bounding box center [550, 277] width 39 height 22
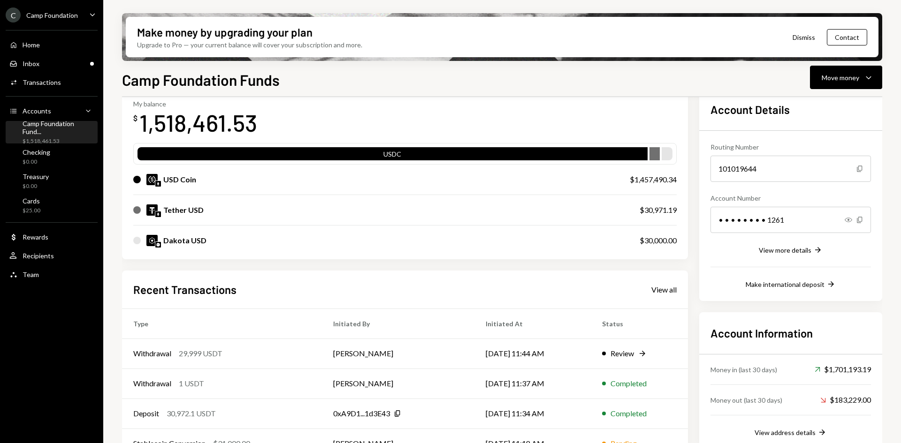
scroll to position [106, 0]
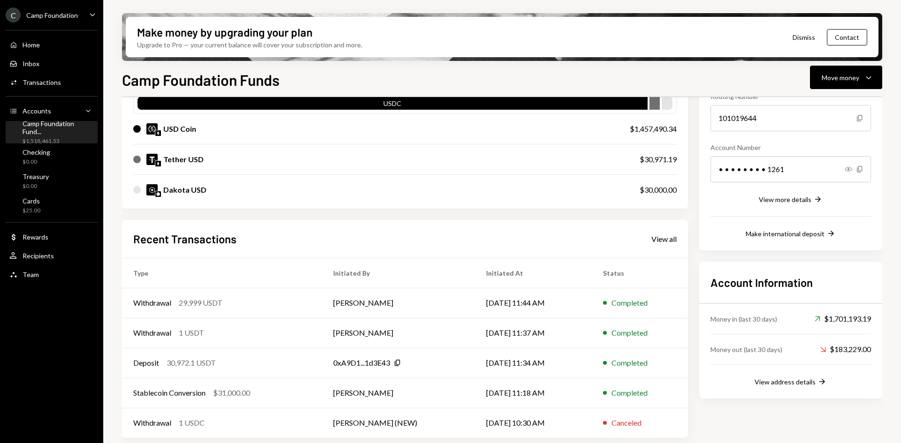
scroll to position [106, 0]
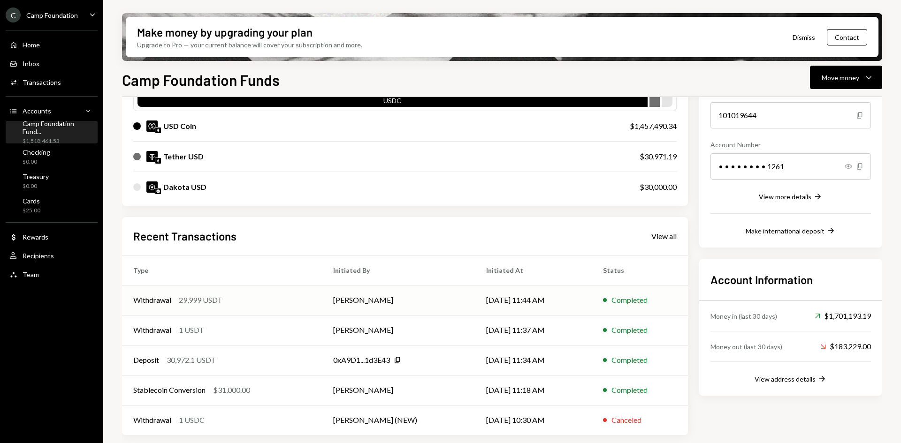
click at [475, 301] on td "[DATE] 11:44 AM" at bounding box center [533, 300] width 116 height 30
